Goal: Information Seeking & Learning: Compare options

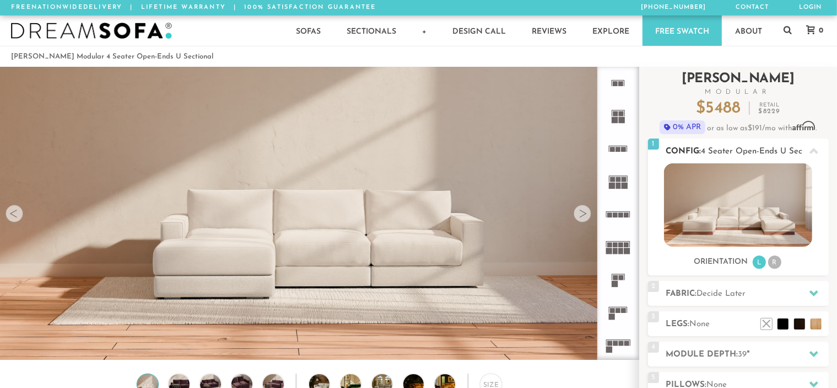
click at [734, 194] on img at bounding box center [738, 204] width 148 height 83
click at [776, 263] on li "R" at bounding box center [774, 261] width 13 height 13
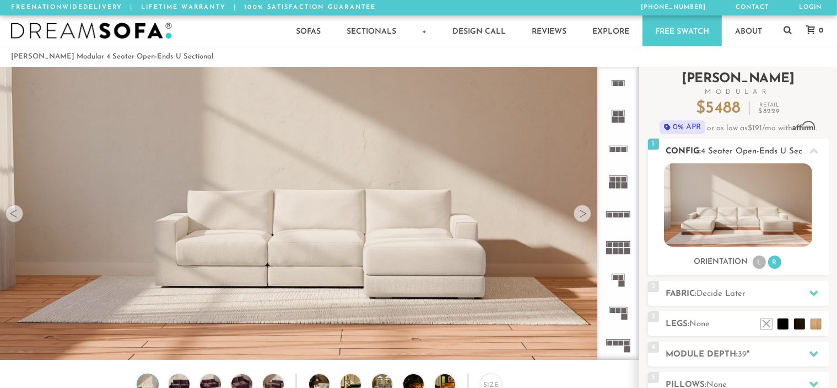
click at [760, 264] on li "L" at bounding box center [759, 261] width 13 height 13
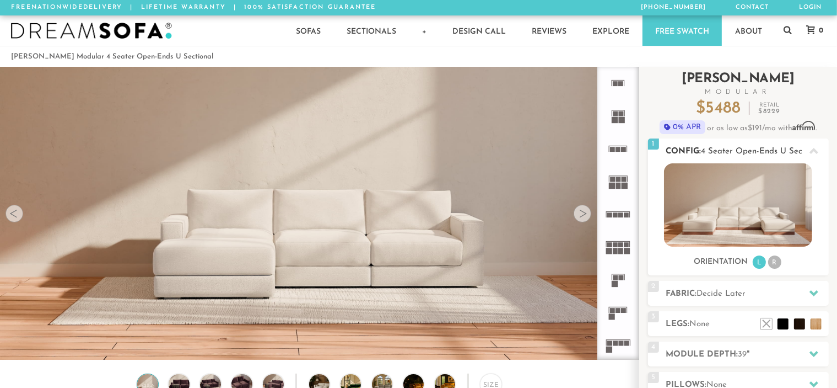
click at [776, 264] on li "R" at bounding box center [774, 261] width 13 height 13
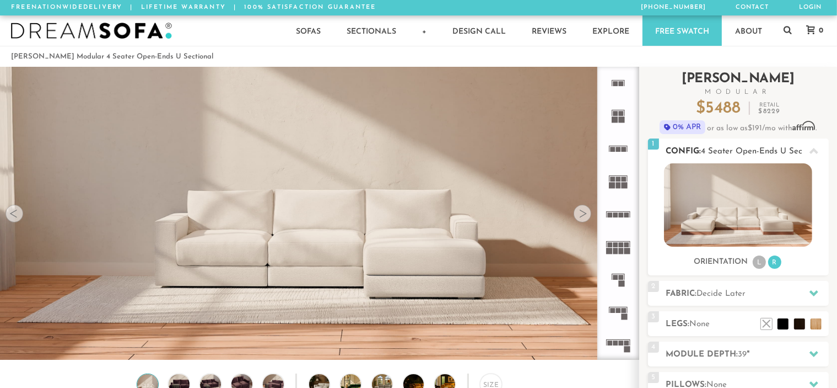
click at [758, 264] on li "L" at bounding box center [759, 261] width 13 height 13
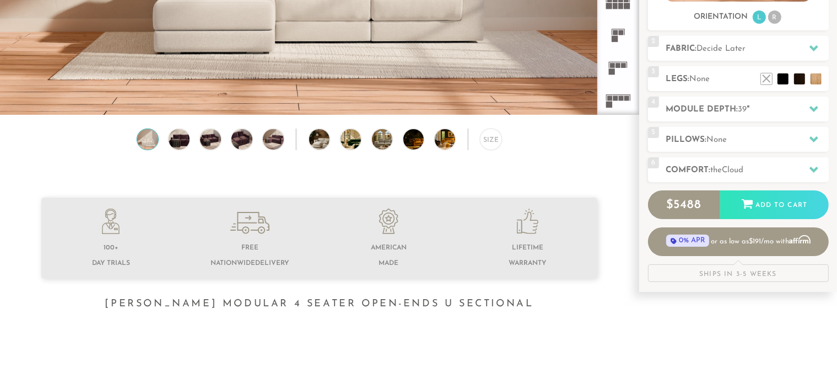
scroll to position [245, 0]
click at [320, 143] on img at bounding box center [327, 139] width 37 height 21
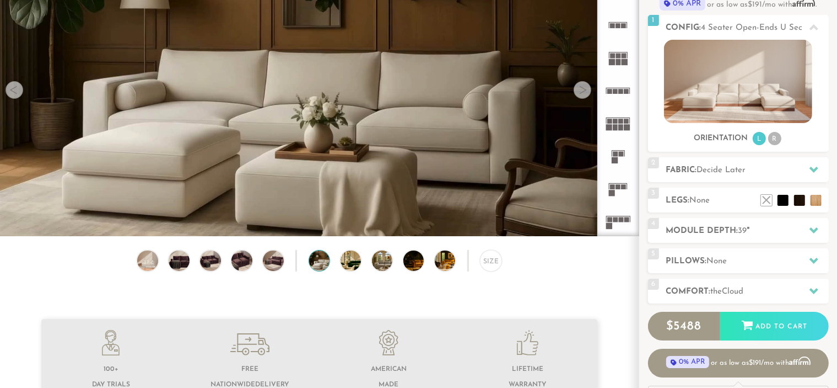
scroll to position [121, 0]
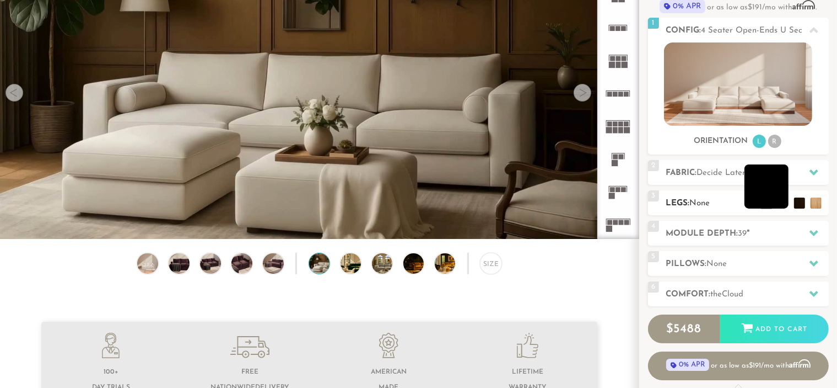
click at [783, 205] on li at bounding box center [767, 186] width 44 height 44
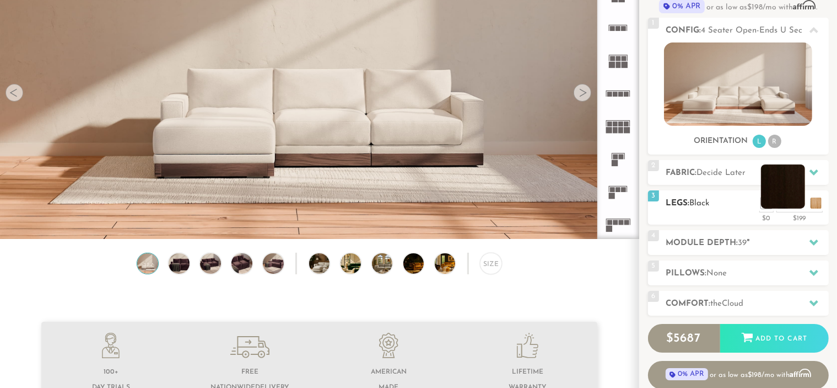
click at [800, 201] on li at bounding box center [783, 186] width 44 height 44
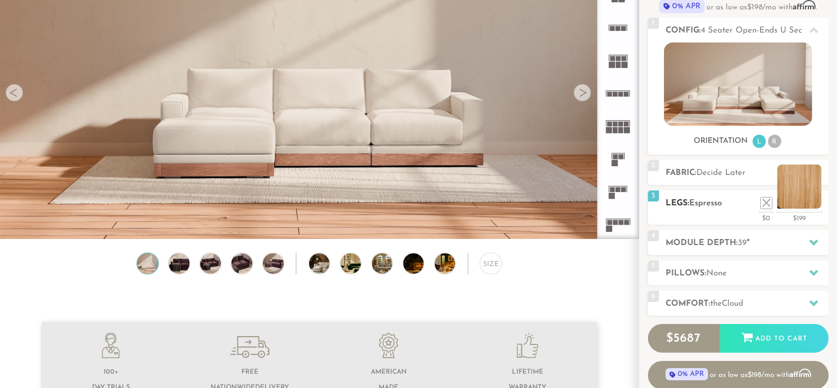
click at [814, 201] on li at bounding box center [800, 186] width 44 height 44
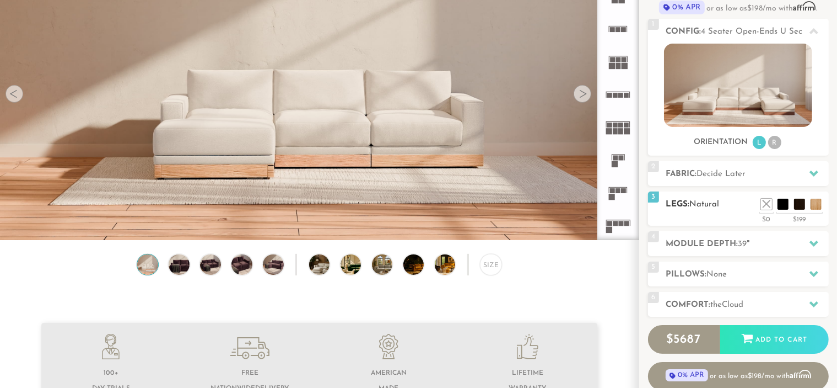
scroll to position [122, 0]
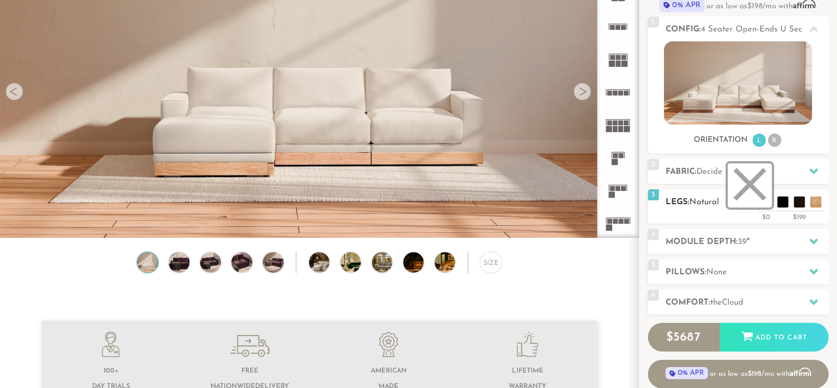
click at [768, 204] on li at bounding box center [750, 185] width 44 height 44
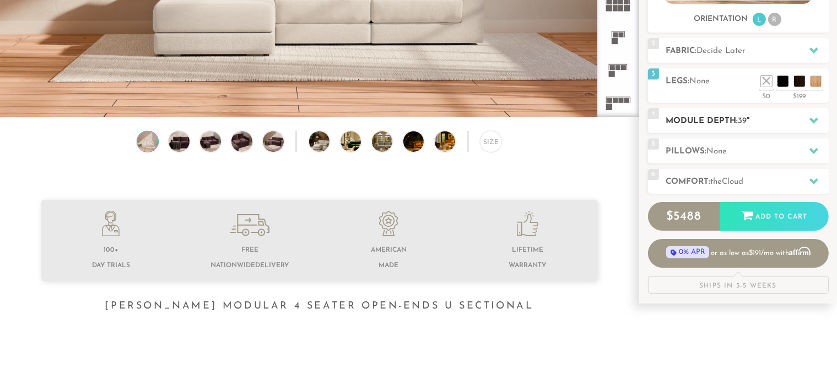
scroll to position [245, 0]
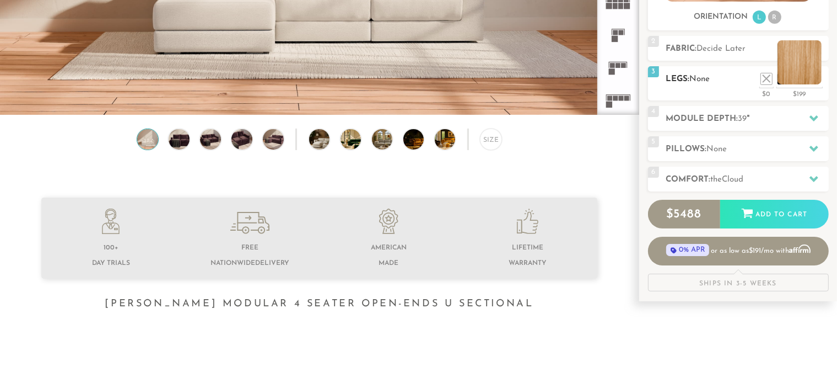
click at [816, 81] on li at bounding box center [800, 62] width 44 height 44
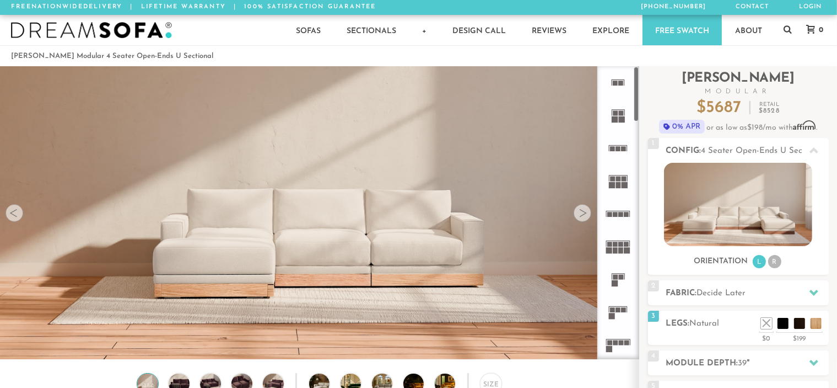
scroll to position [0, 0]
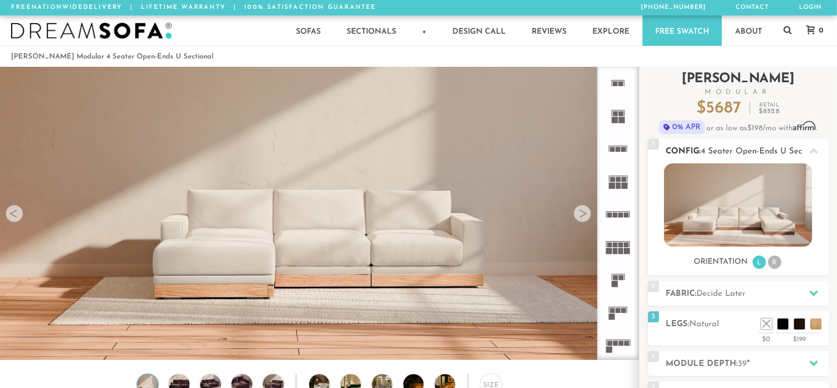
click at [732, 207] on img at bounding box center [738, 204] width 148 height 83
click at [624, 213] on icon at bounding box center [618, 214] width 33 height 33
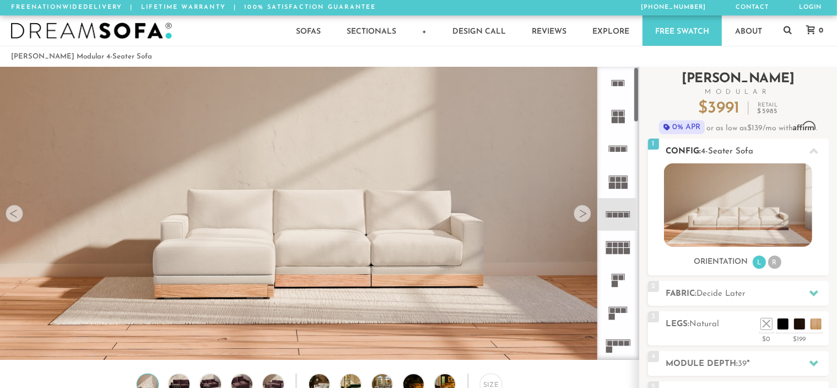
click at [703, 195] on img at bounding box center [738, 204] width 148 height 83
click at [756, 194] on img at bounding box center [738, 204] width 148 height 83
click at [813, 148] on icon at bounding box center [814, 151] width 9 height 9
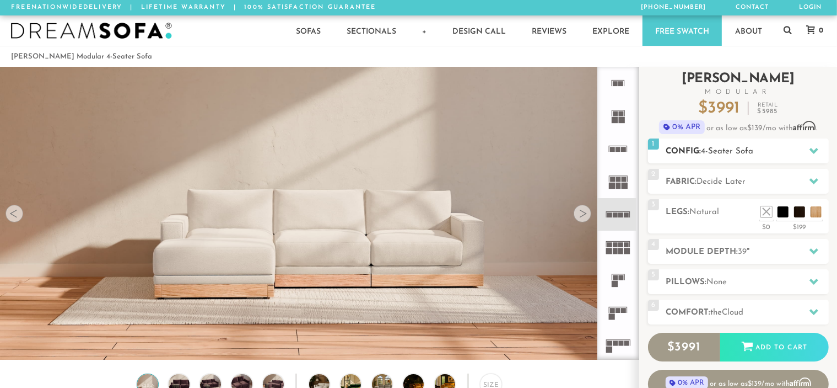
click at [816, 152] on icon at bounding box center [814, 150] width 9 height 9
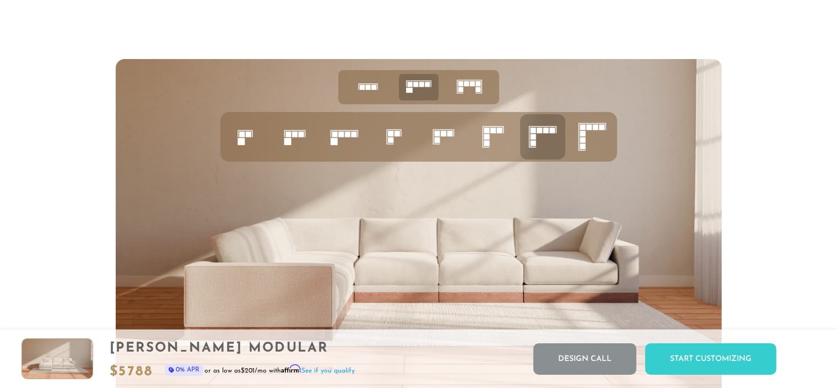
scroll to position [4295, 0]
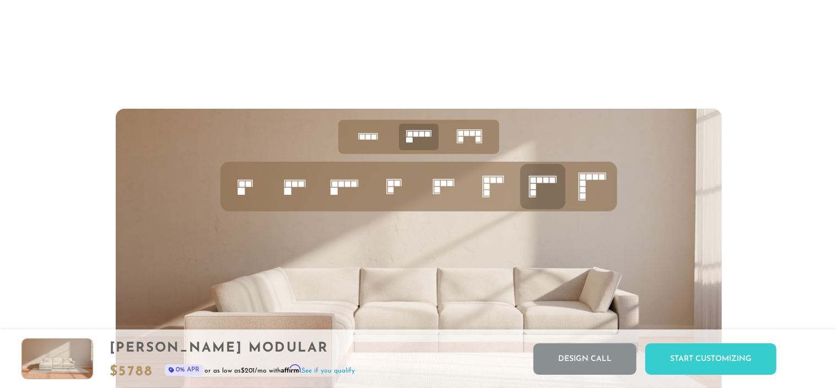
click at [470, 133] on icon at bounding box center [470, 136] width 34 height 34
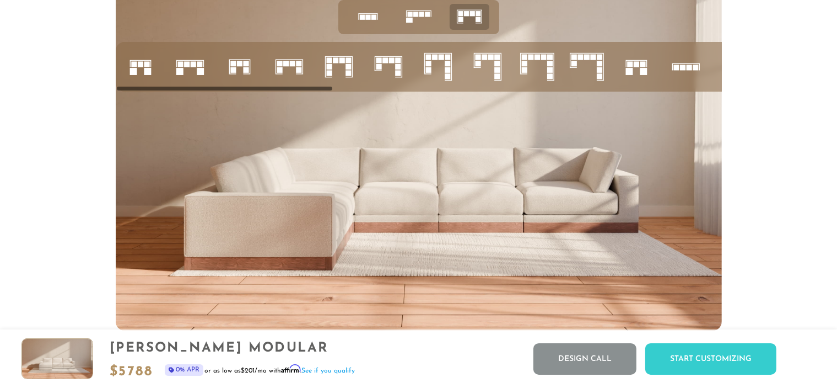
scroll to position [4417, 0]
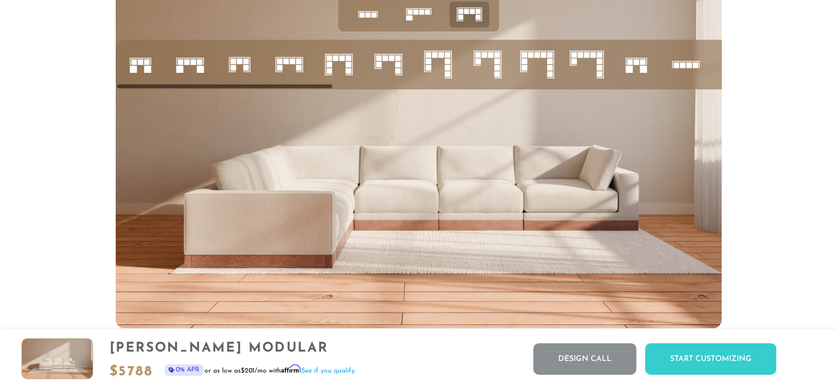
click at [194, 70] on icon at bounding box center [189, 64] width 37 height 37
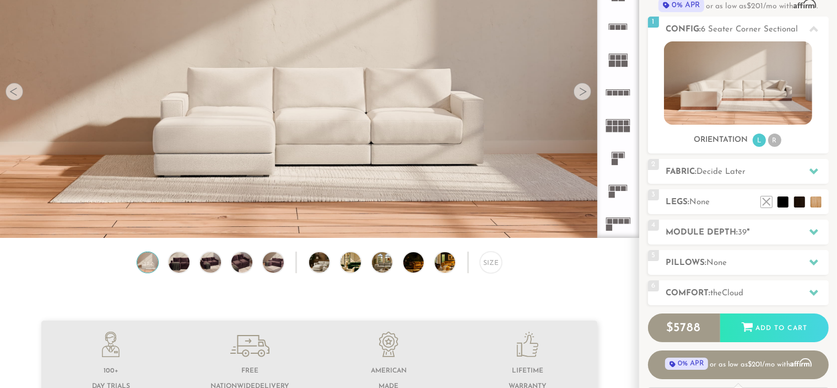
scroll to position [123, 0]
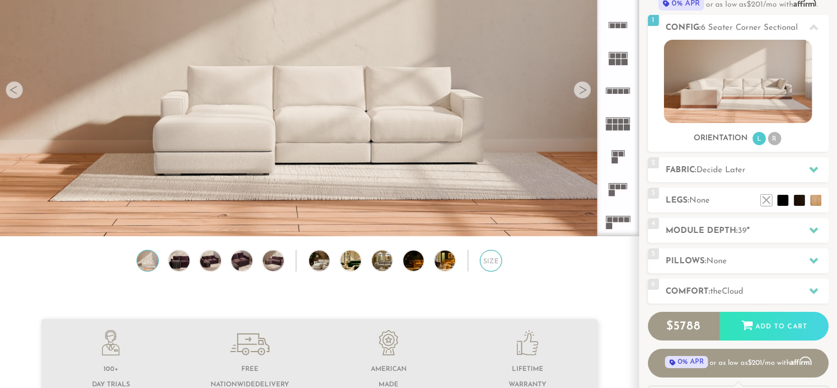
click at [486, 267] on div "Size" at bounding box center [491, 261] width 22 height 22
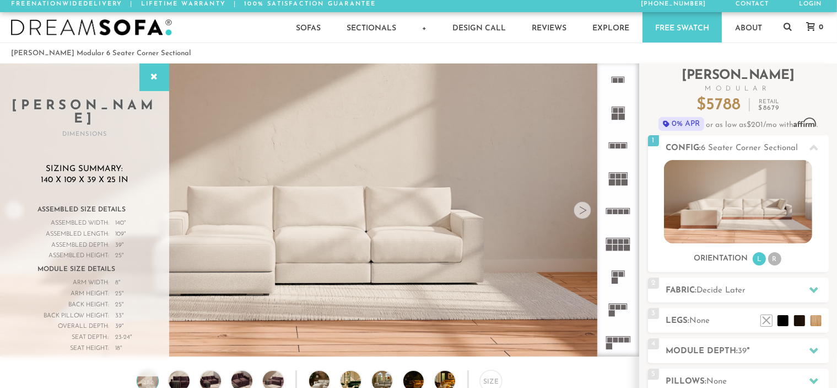
scroll to position [0, 0]
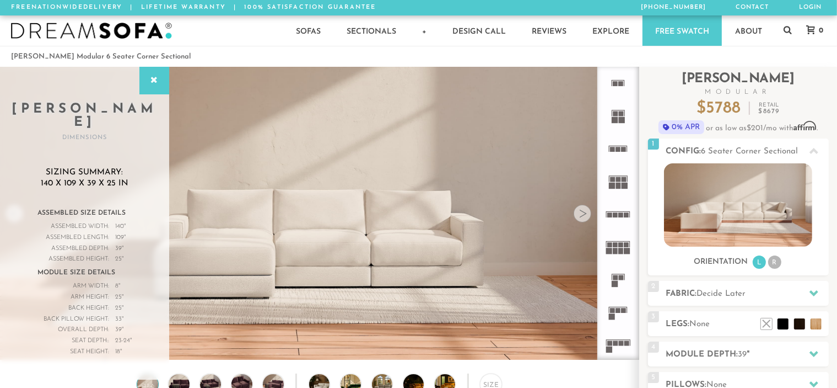
click at [620, 215] on rect at bounding box center [621, 214] width 5 height 5
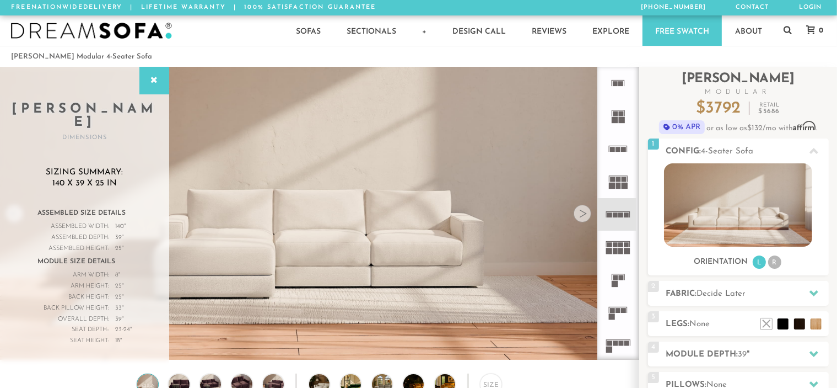
click at [620, 213] on rect at bounding box center [621, 214] width 5 height 5
click at [612, 210] on icon at bounding box center [618, 214] width 33 height 33
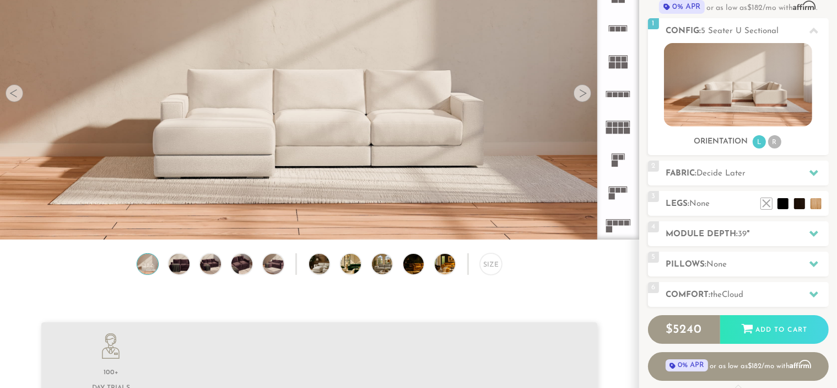
scroll to position [123, 0]
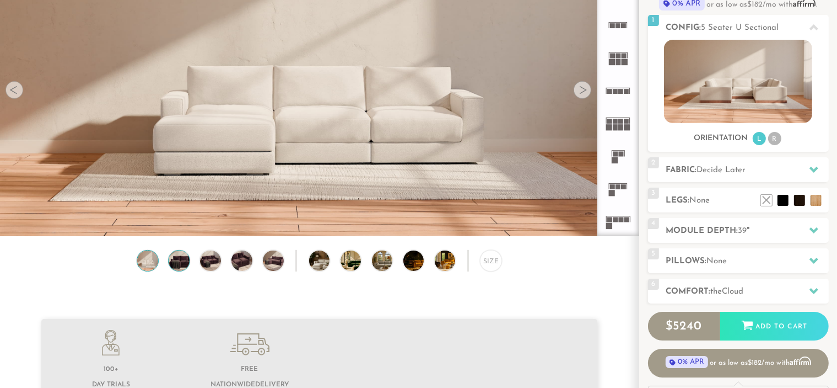
click at [184, 260] on img at bounding box center [179, 260] width 25 height 21
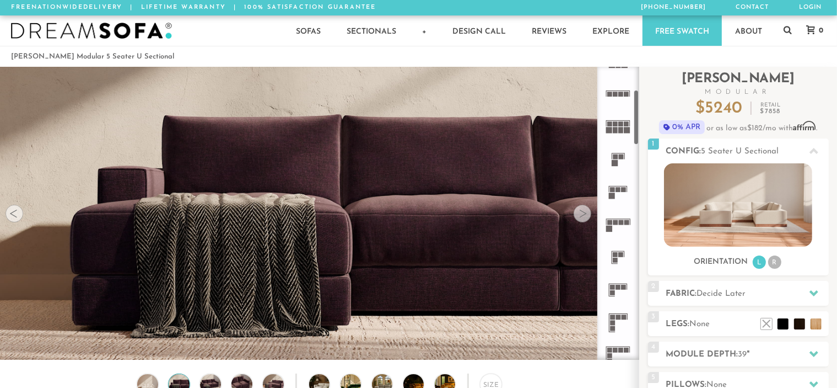
scroll to position [0, 0]
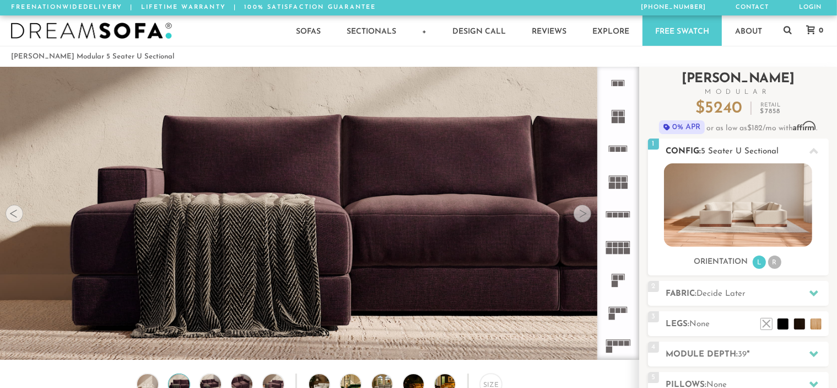
click at [768, 203] on img at bounding box center [738, 204] width 148 height 83
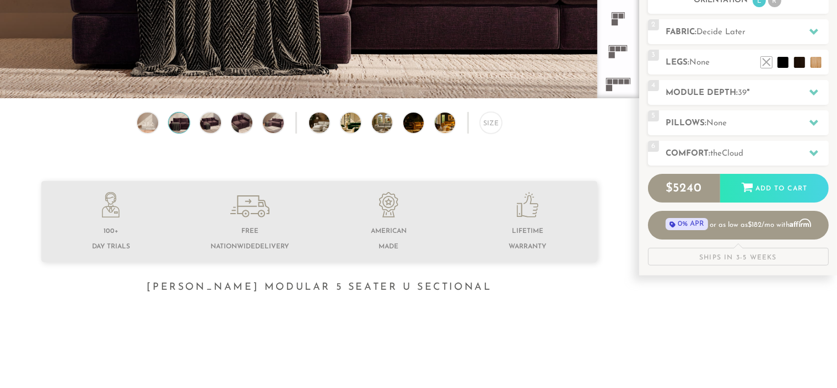
scroll to position [264, 0]
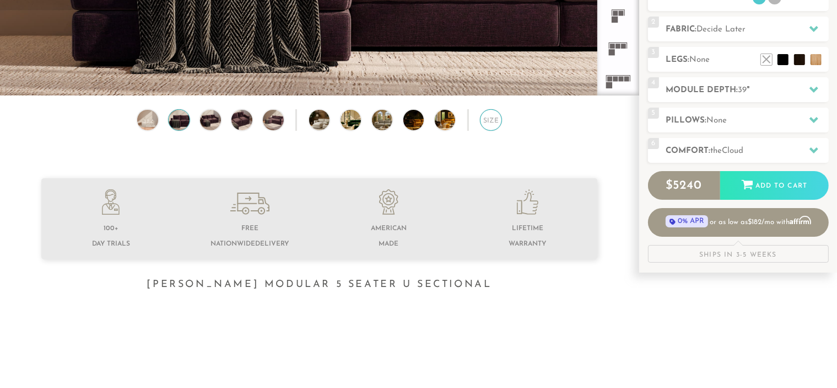
click at [490, 125] on div "Size" at bounding box center [491, 120] width 22 height 22
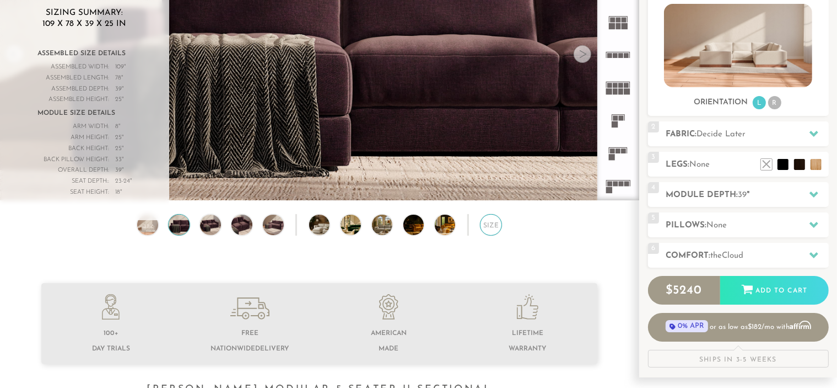
scroll to position [0, 0]
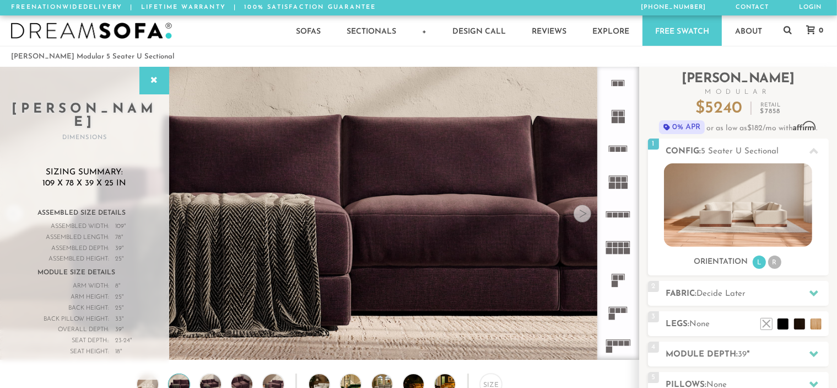
click at [68, 221] on div "Assembled Width:" at bounding box center [73, 226] width 72 height 11
click at [66, 178] on span "109 x 78 x 39 x 25 in" at bounding box center [85, 183] width 84 height 11
click at [57, 167] on h3 "Sizing Summary: 109 x 78 x 39 x 25 in" at bounding box center [84, 177] width 125 height 21
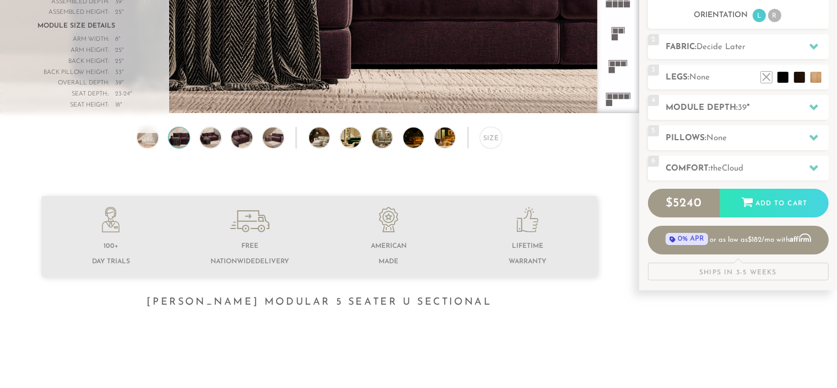
scroll to position [244, 0]
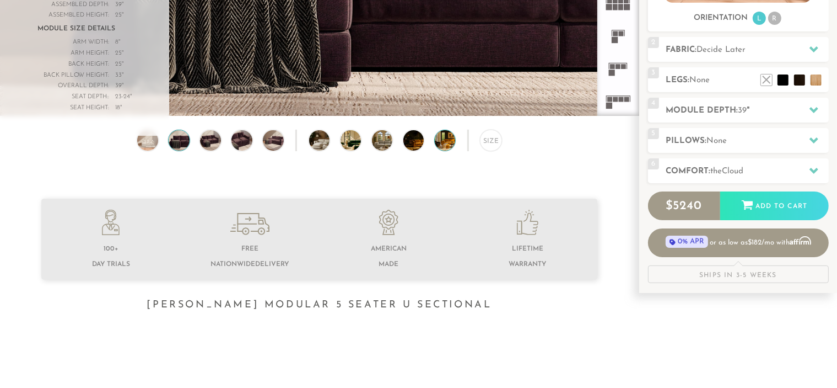
click at [450, 150] on img at bounding box center [453, 140] width 37 height 21
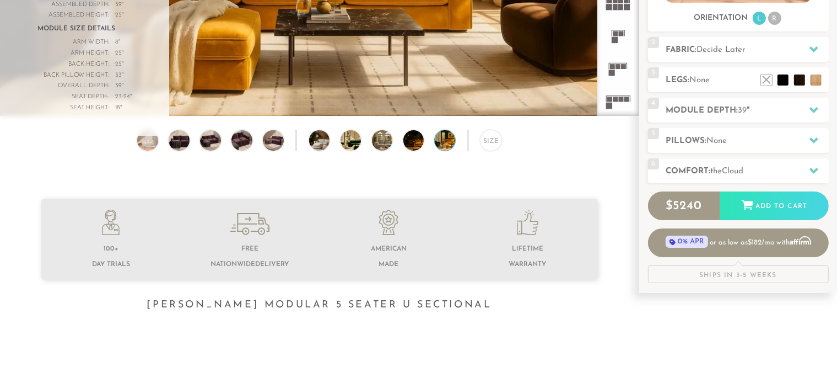
scroll to position [0, 0]
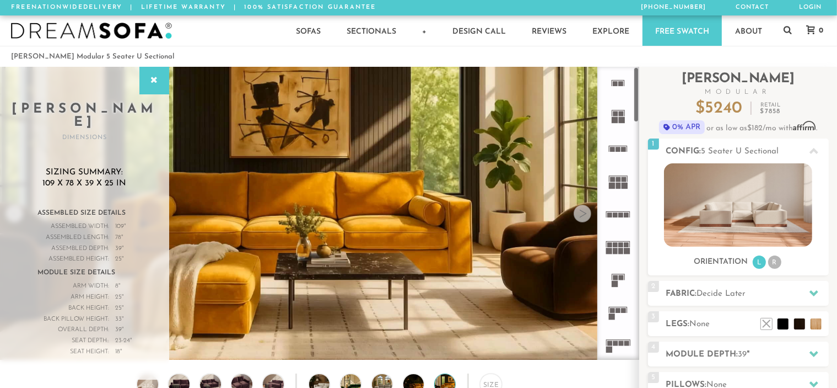
click at [622, 179] on rect at bounding box center [624, 179] width 5 height 5
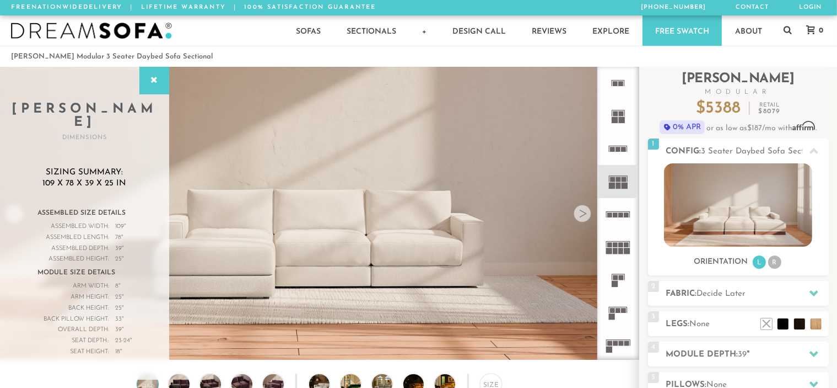
click at [610, 152] on icon at bounding box center [618, 148] width 33 height 33
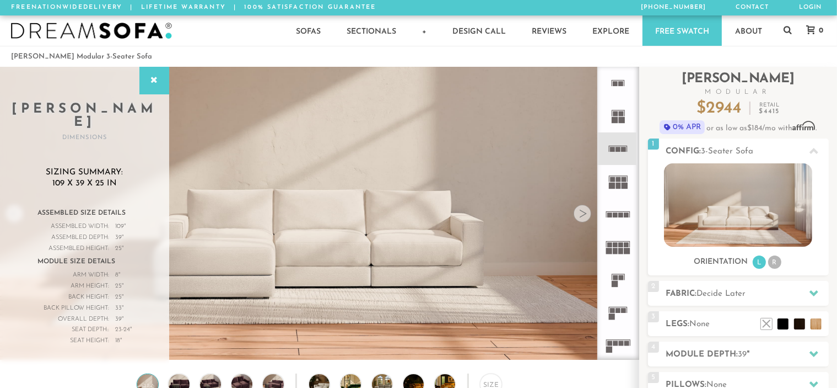
click at [617, 120] on rect at bounding box center [615, 120] width 6 height 6
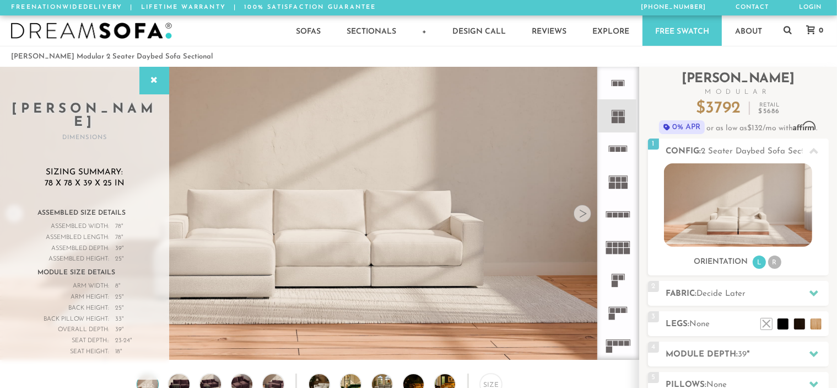
click at [628, 158] on icon at bounding box center [618, 148] width 33 height 33
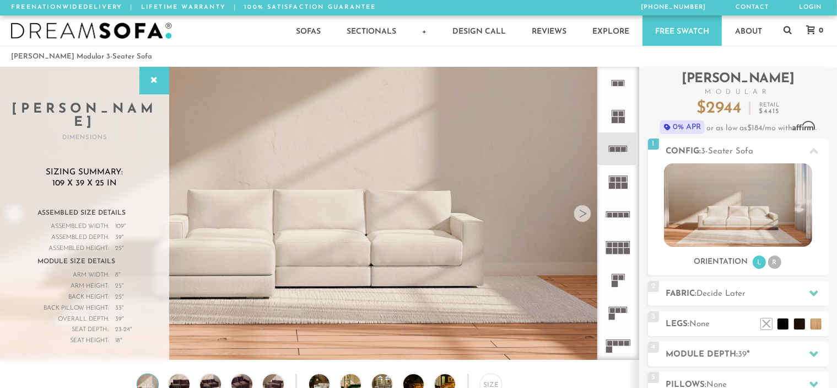
click at [627, 182] on icon at bounding box center [618, 181] width 33 height 33
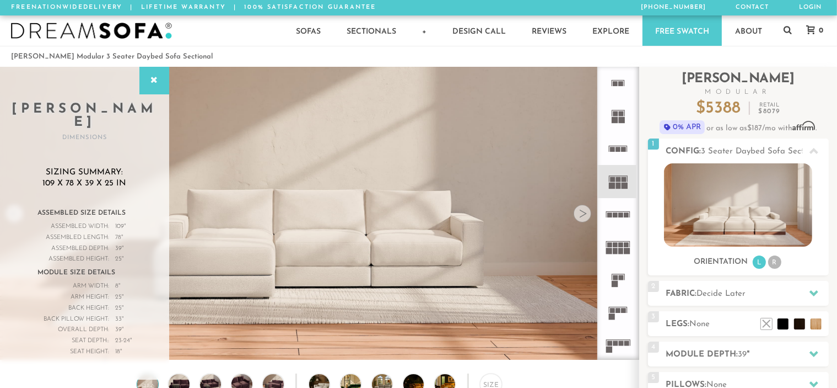
click at [622, 213] on rect at bounding box center [621, 214] width 5 height 5
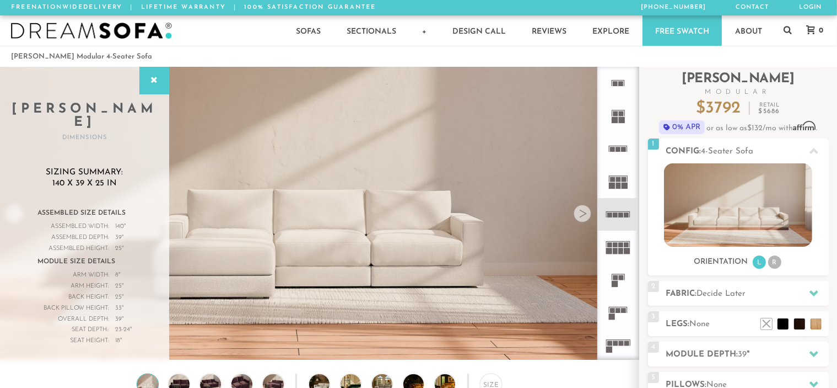
click at [620, 148] on rect at bounding box center [618, 149] width 5 height 5
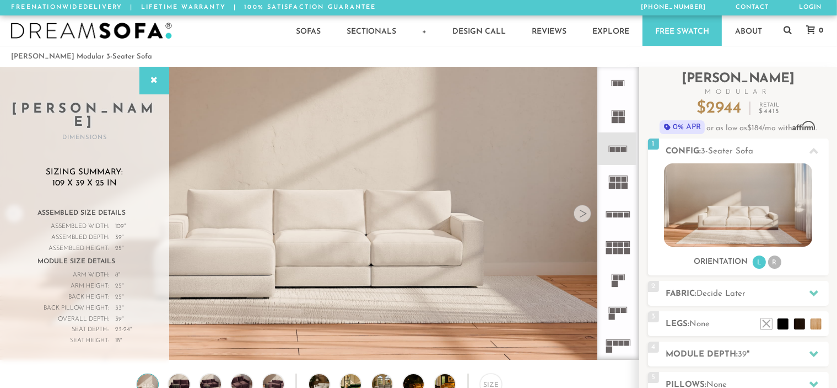
click at [624, 217] on icon at bounding box center [618, 214] width 33 height 33
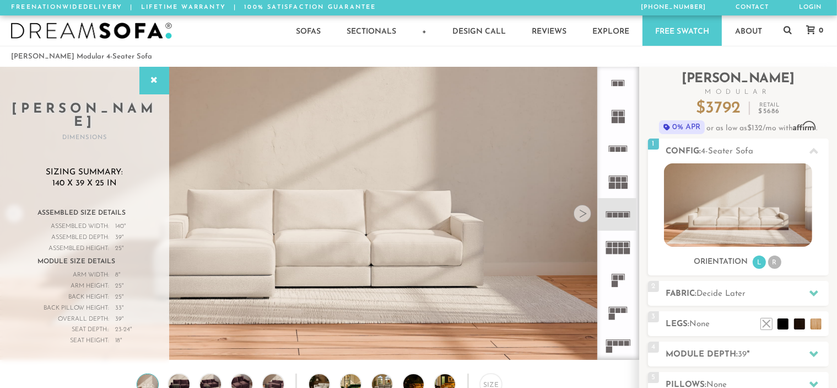
click at [626, 252] on rect at bounding box center [628, 251] width 6 height 6
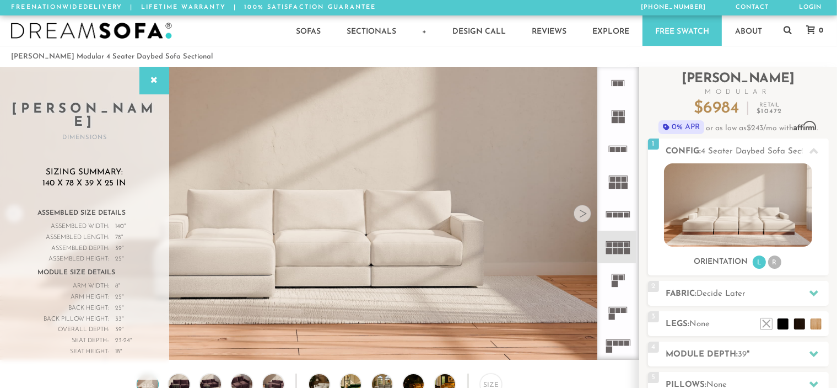
click at [625, 210] on icon at bounding box center [618, 214] width 33 height 33
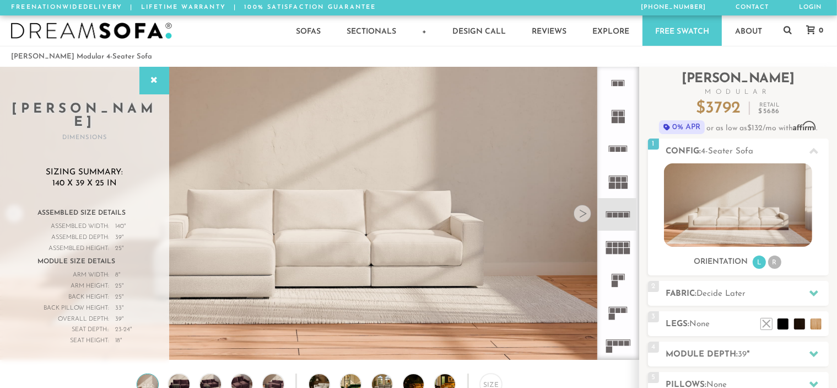
click at [619, 245] on rect at bounding box center [621, 244] width 5 height 5
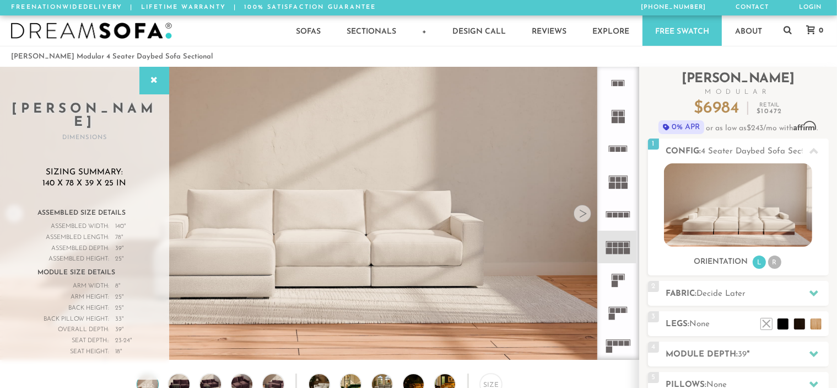
click at [624, 211] on rect at bounding box center [618, 211] width 24 height 1
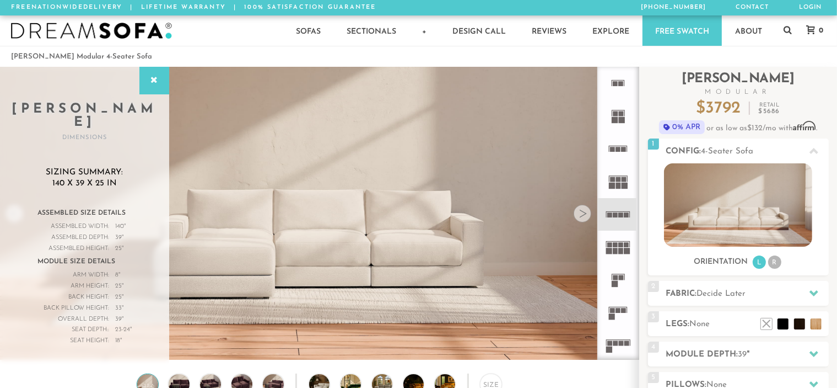
click at [619, 184] on rect at bounding box center [618, 185] width 5 height 6
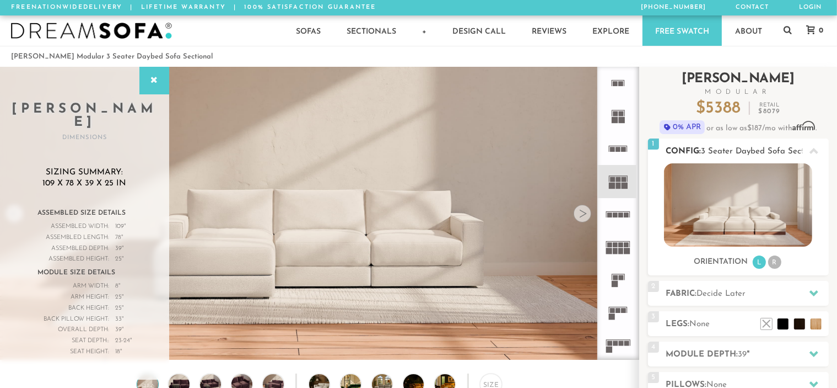
click at [774, 266] on li "R" at bounding box center [774, 261] width 13 height 13
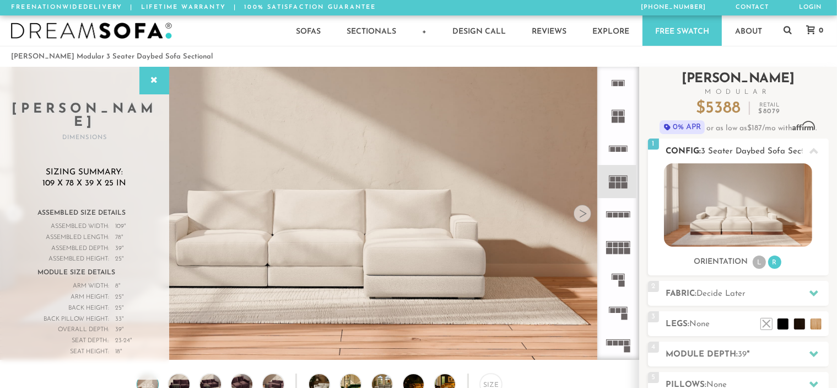
click at [759, 264] on li "L" at bounding box center [759, 261] width 13 height 13
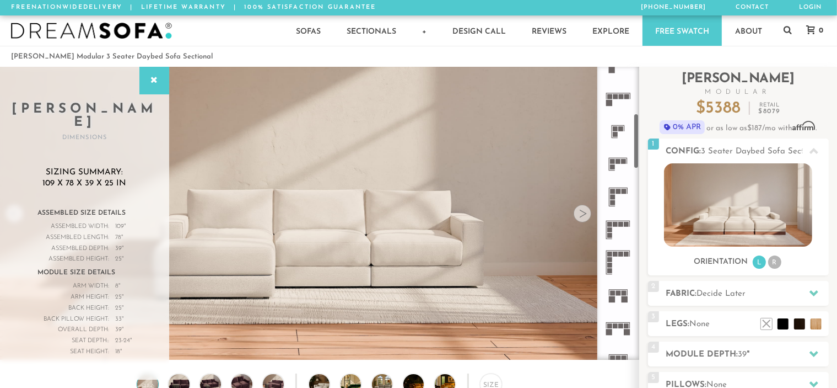
scroll to position [246, 0]
click at [623, 289] on rect at bounding box center [618, 289] width 19 height 1
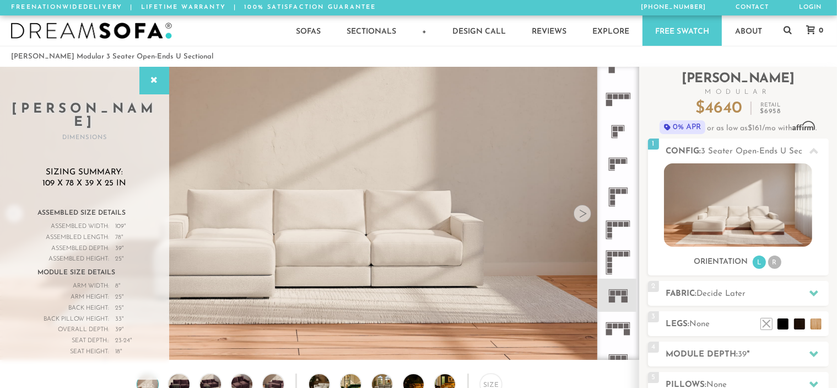
click at [622, 256] on rect at bounding box center [621, 253] width 5 height 5
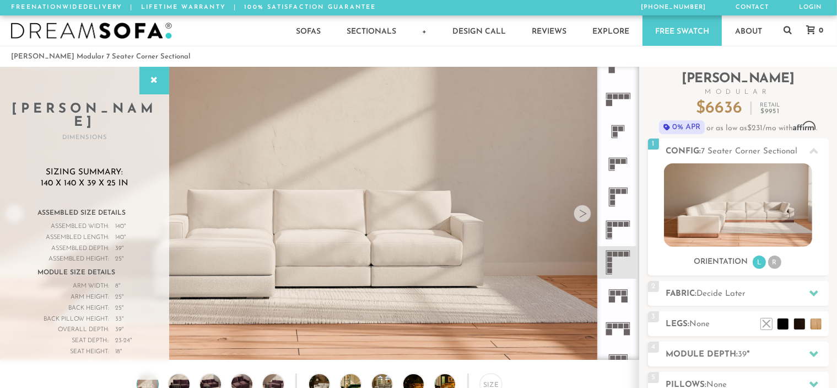
click at [621, 220] on rect at bounding box center [618, 220] width 24 height 1
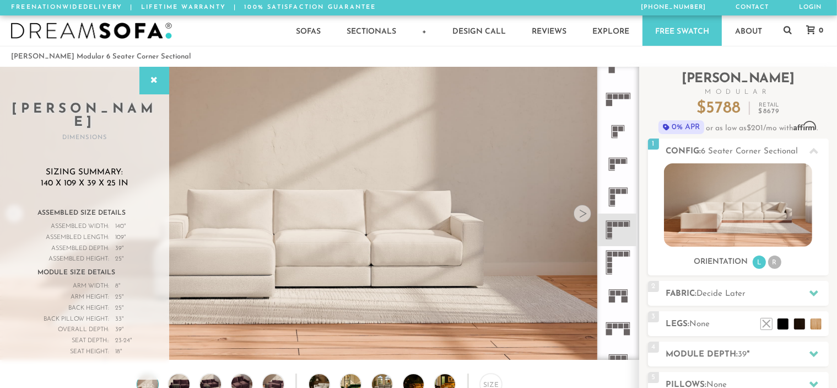
click at [626, 295] on icon at bounding box center [618, 294] width 33 height 33
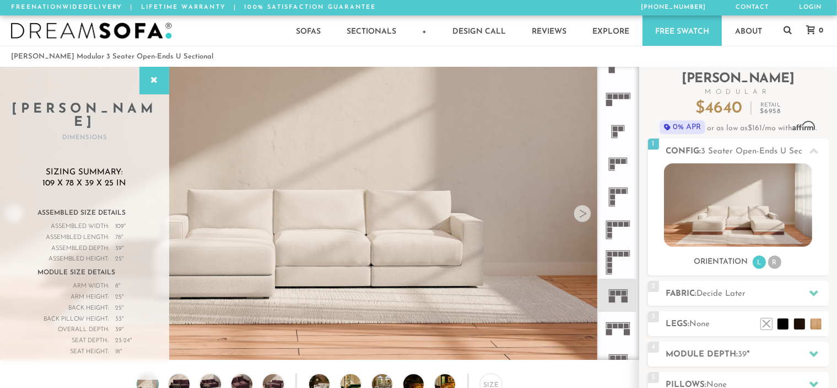
click at [625, 328] on icon at bounding box center [618, 327] width 33 height 33
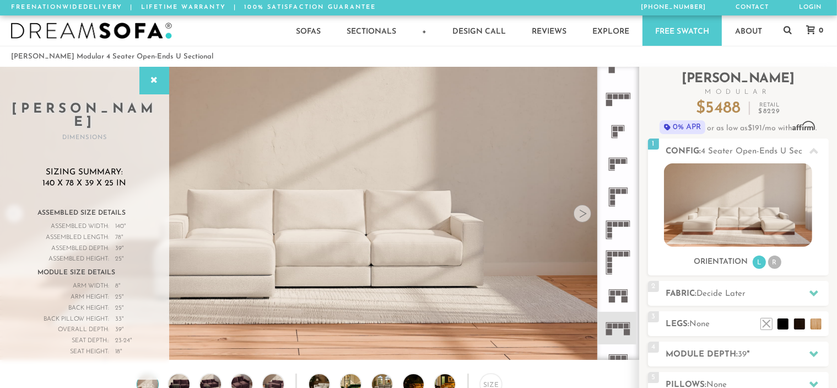
click at [622, 287] on icon at bounding box center [618, 294] width 33 height 33
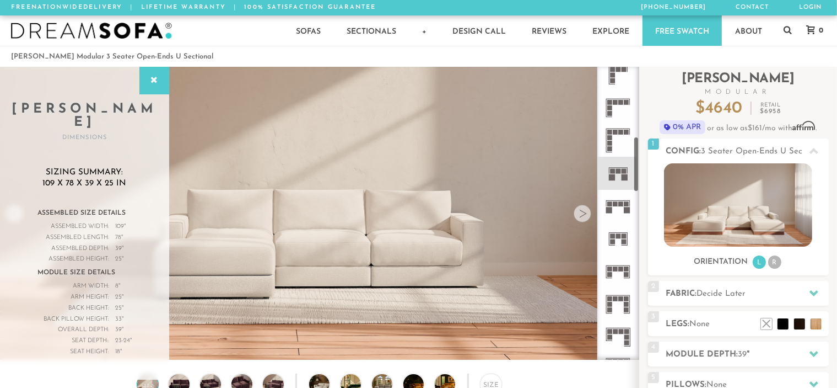
scroll to position [369, 0]
click at [624, 273] on icon at bounding box center [618, 271] width 33 height 33
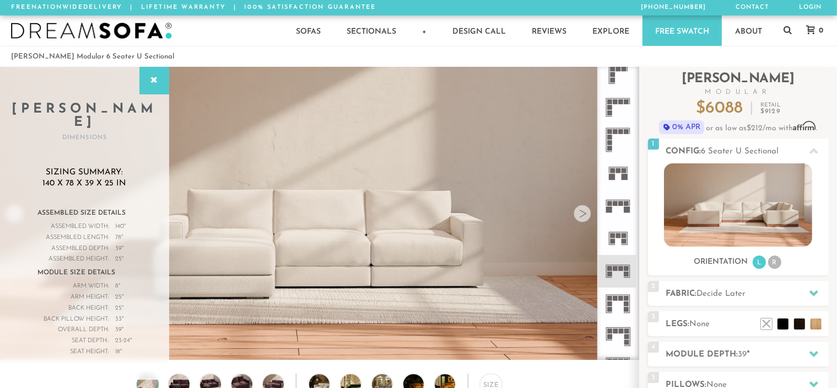
click at [623, 299] on rect at bounding box center [621, 297] width 5 height 5
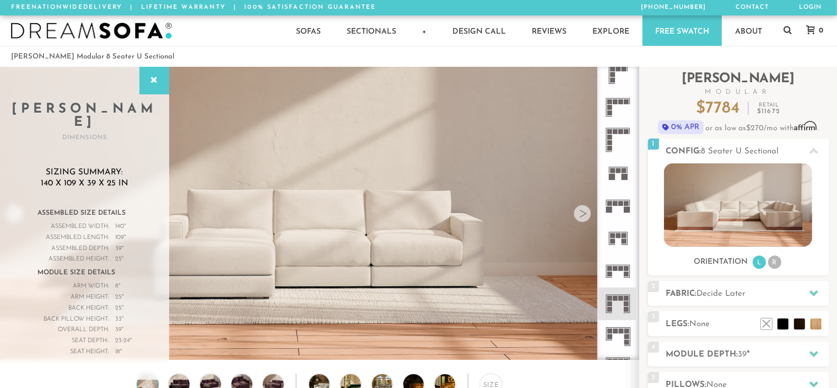
click at [625, 271] on rect at bounding box center [627, 273] width 5 height 5
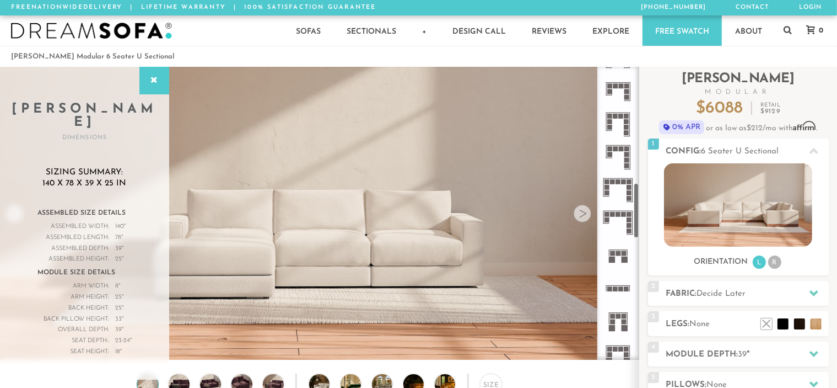
scroll to position [615, 0]
click at [620, 252] on rect at bounding box center [618, 252] width 5 height 5
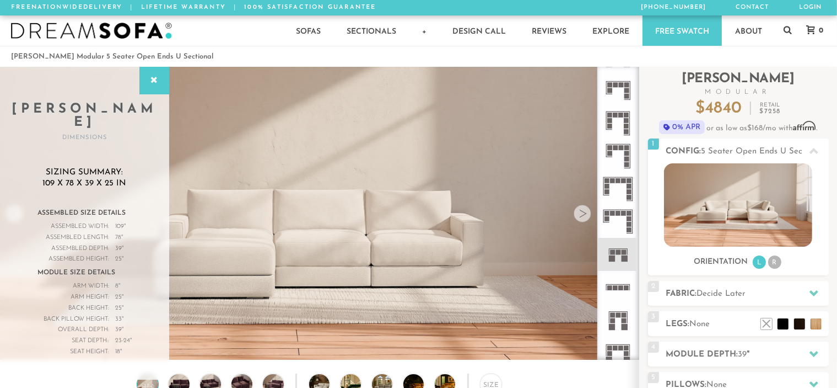
click at [620, 316] on rect at bounding box center [618, 314] width 5 height 5
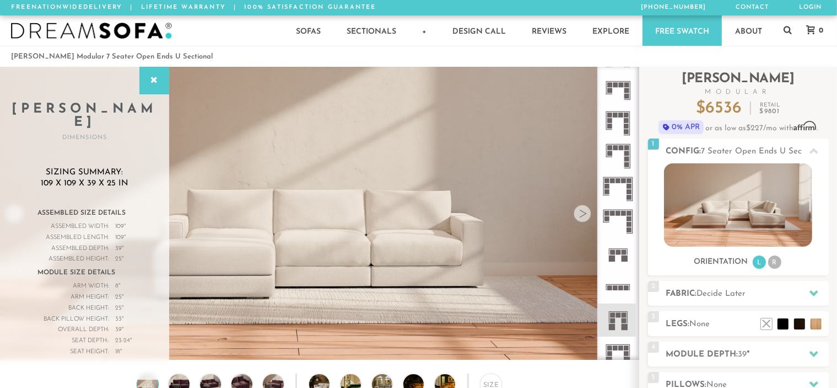
click at [618, 281] on icon at bounding box center [618, 287] width 33 height 33
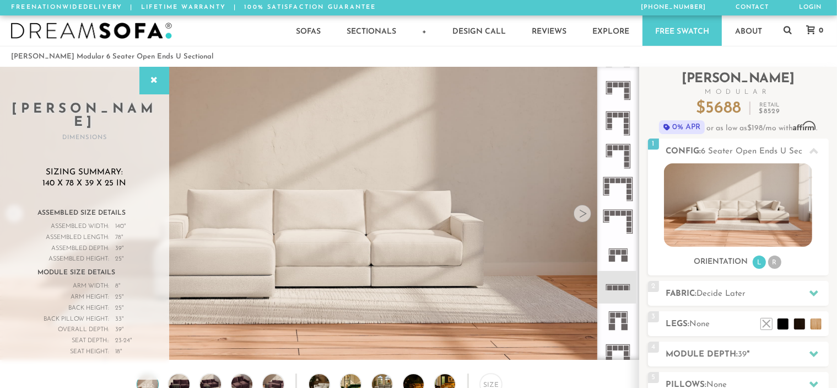
click at [620, 317] on rect at bounding box center [618, 314] width 5 height 5
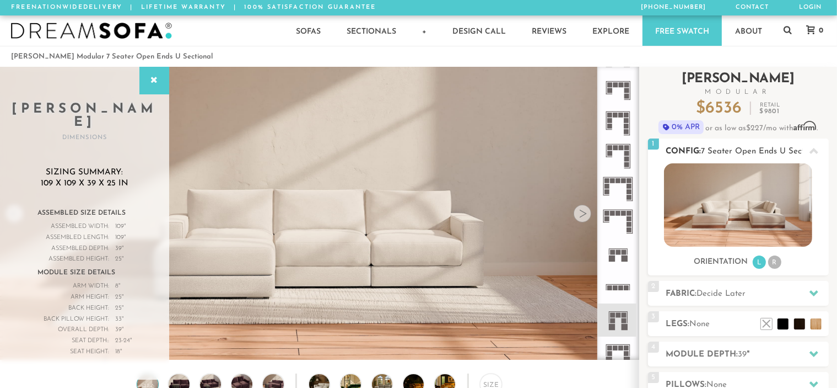
click at [772, 262] on li "R" at bounding box center [774, 261] width 13 height 13
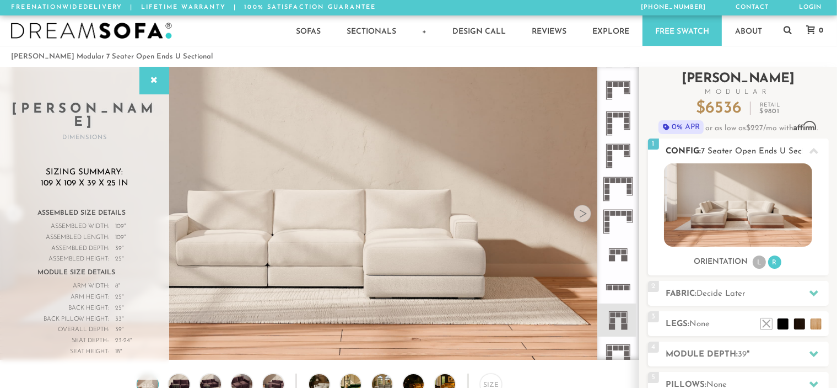
click at [756, 264] on li "L" at bounding box center [759, 261] width 13 height 13
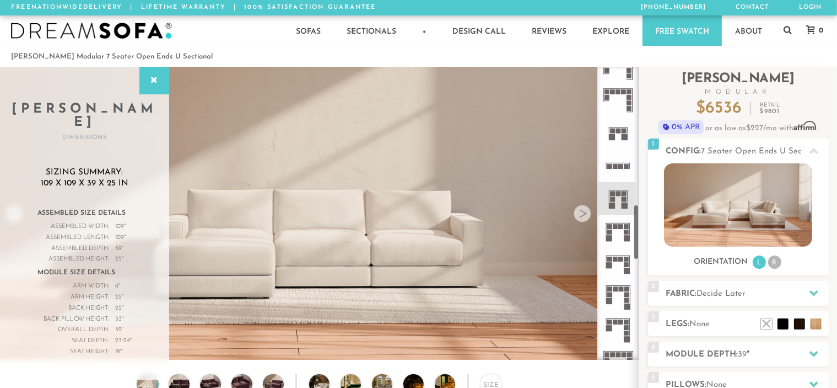
scroll to position [737, 0]
click at [625, 260] on icon at bounding box center [618, 262] width 33 height 33
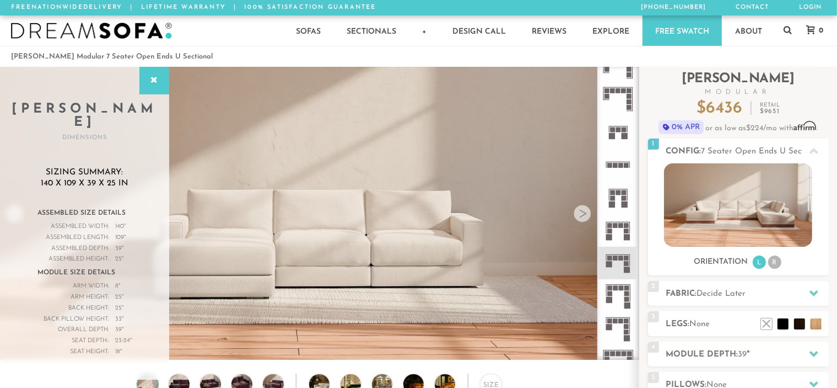
click at [621, 238] on icon at bounding box center [618, 230] width 33 height 33
click at [621, 197] on icon at bounding box center [618, 197] width 33 height 33
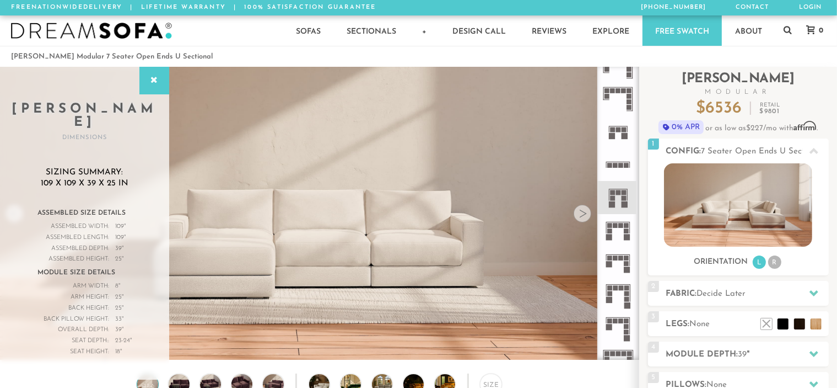
click at [624, 171] on icon at bounding box center [618, 164] width 33 height 33
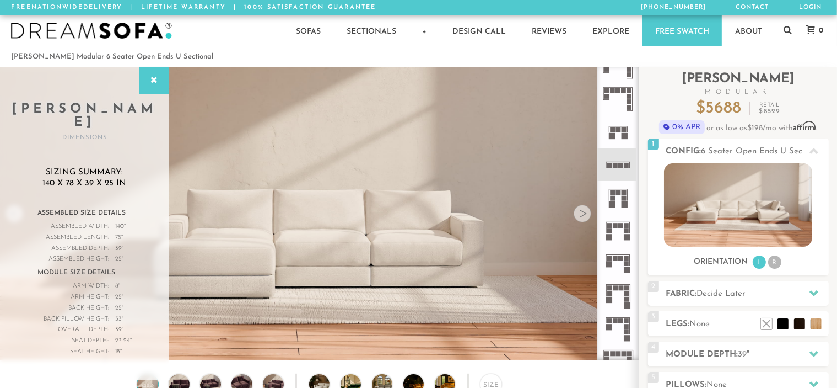
click at [618, 126] on icon at bounding box center [618, 131] width 33 height 33
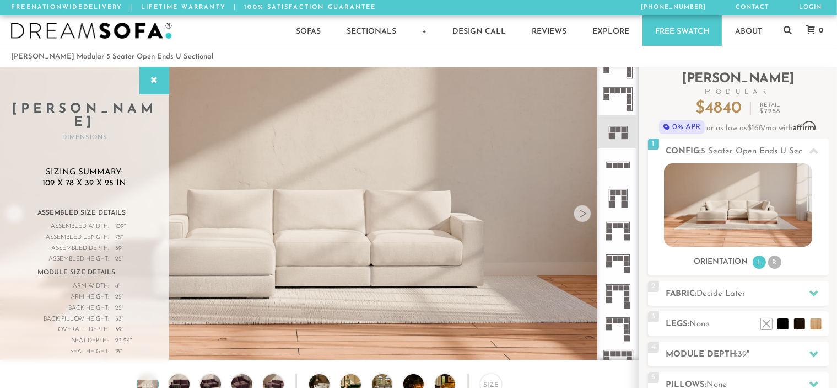
click at [626, 191] on rect at bounding box center [624, 192] width 5 height 5
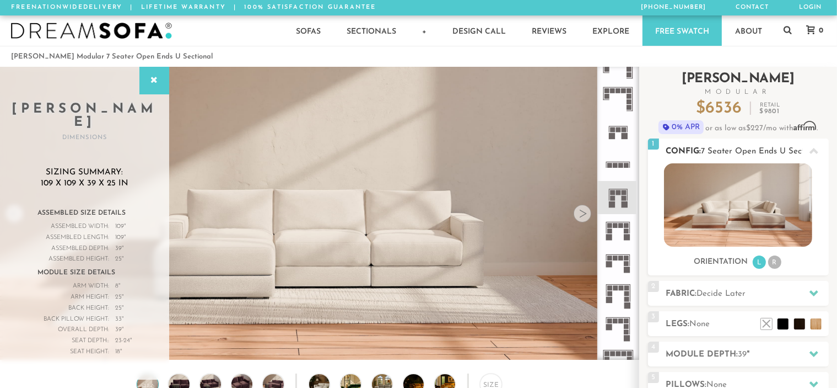
click at [750, 198] on img at bounding box center [738, 204] width 148 height 83
click at [732, 228] on img at bounding box center [738, 204] width 148 height 83
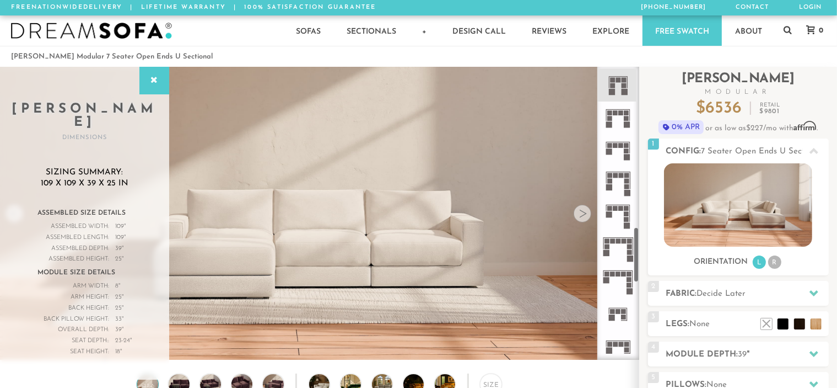
scroll to position [860, 0]
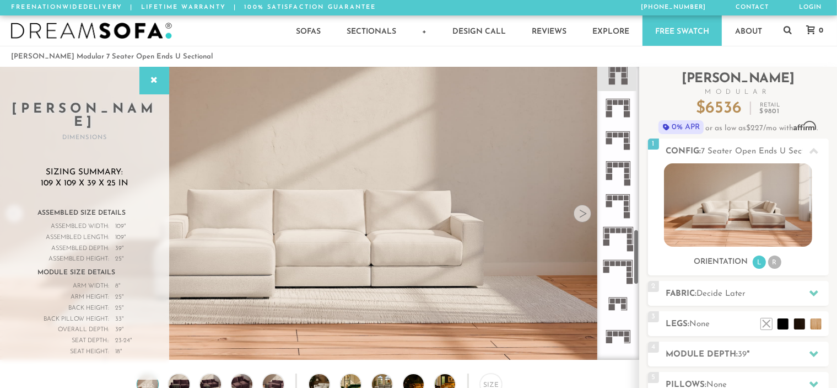
click at [613, 310] on icon at bounding box center [618, 303] width 33 height 33
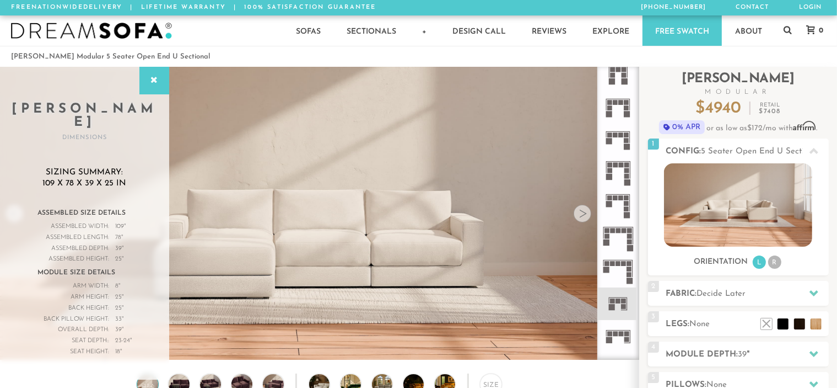
click at [623, 330] on icon at bounding box center [618, 336] width 33 height 33
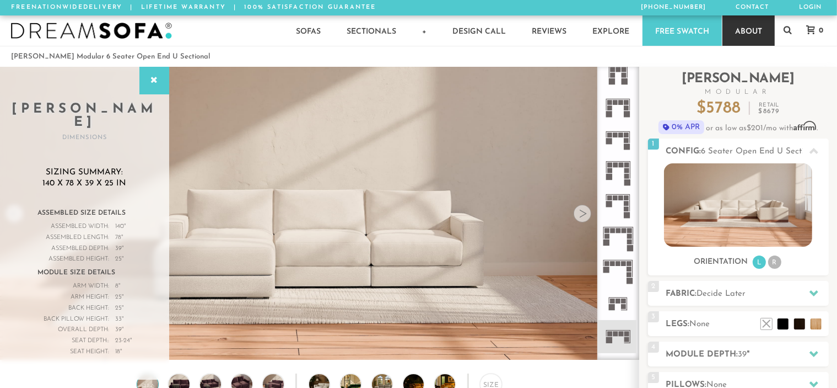
click at [744, 35] on link "About" at bounding box center [749, 30] width 52 height 30
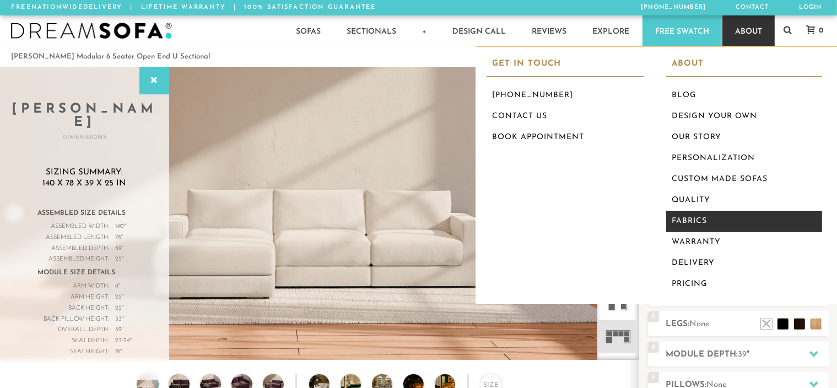
click at [714, 216] on link "Fabrics" at bounding box center [744, 221] width 157 height 21
